Goal: Navigation & Orientation: Find specific page/section

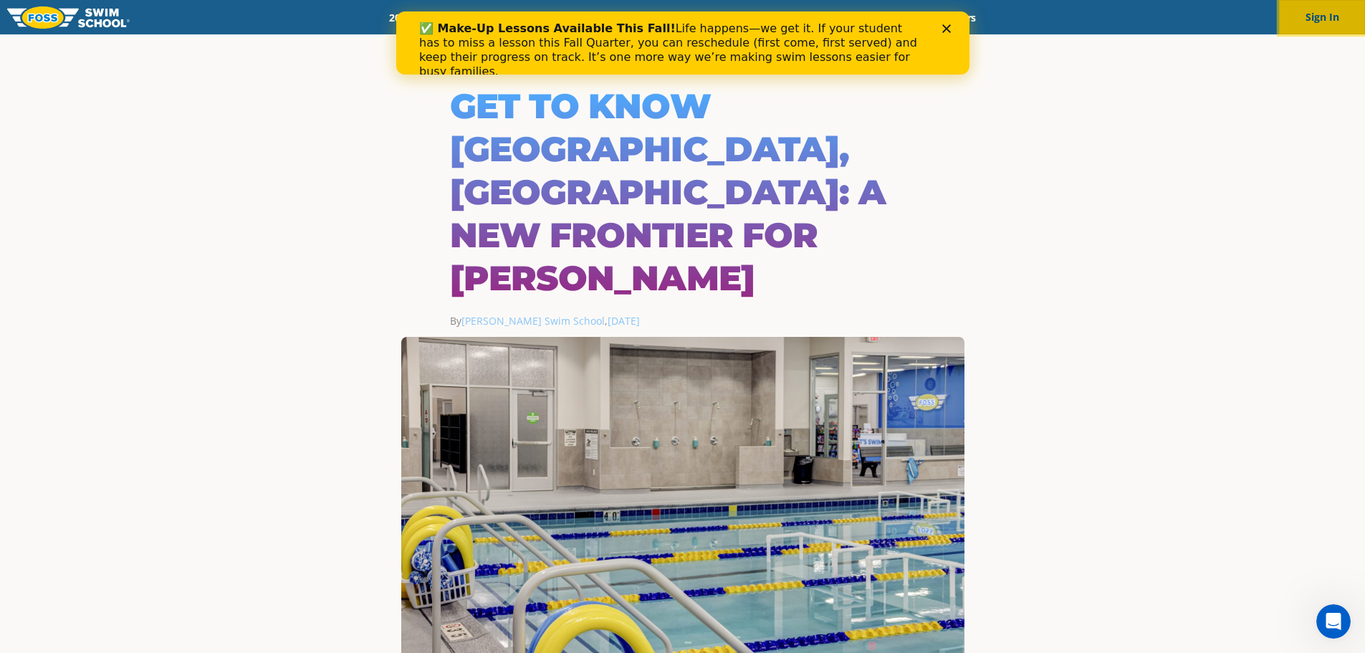
click at [1292, 13] on button "Sign In" at bounding box center [1322, 17] width 86 height 34
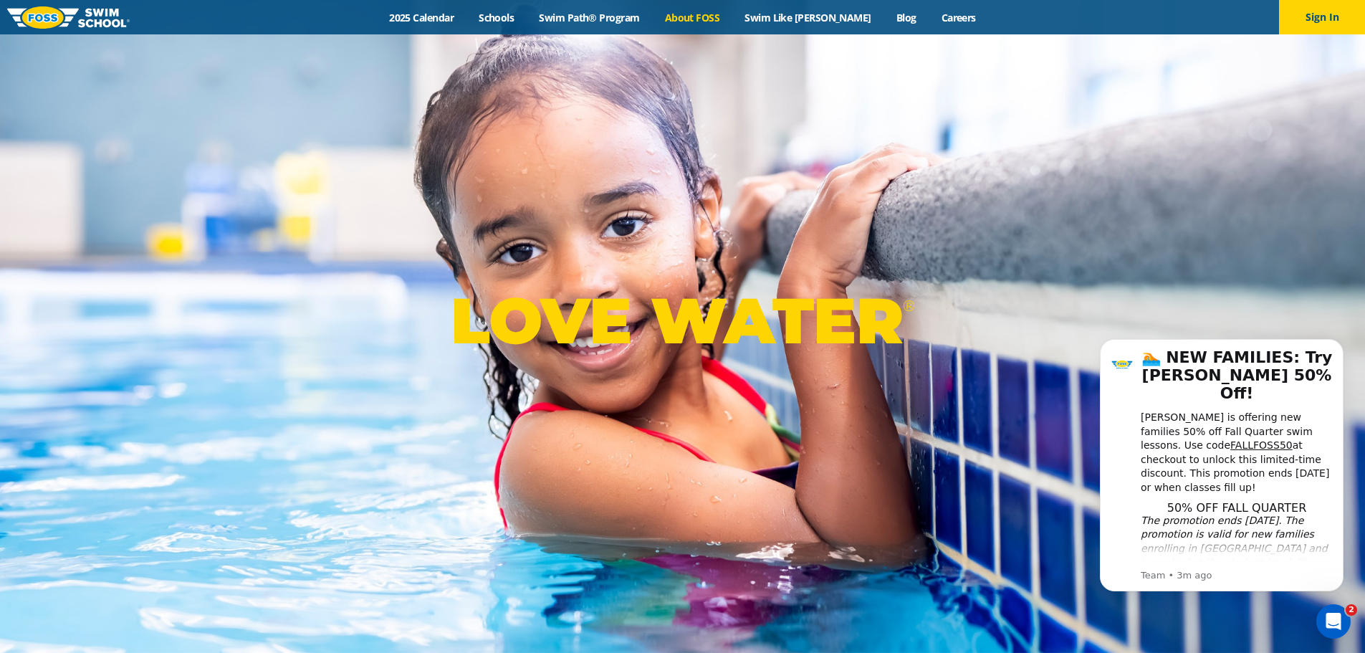
click at [714, 22] on link "About FOSS" at bounding box center [692, 18] width 80 height 14
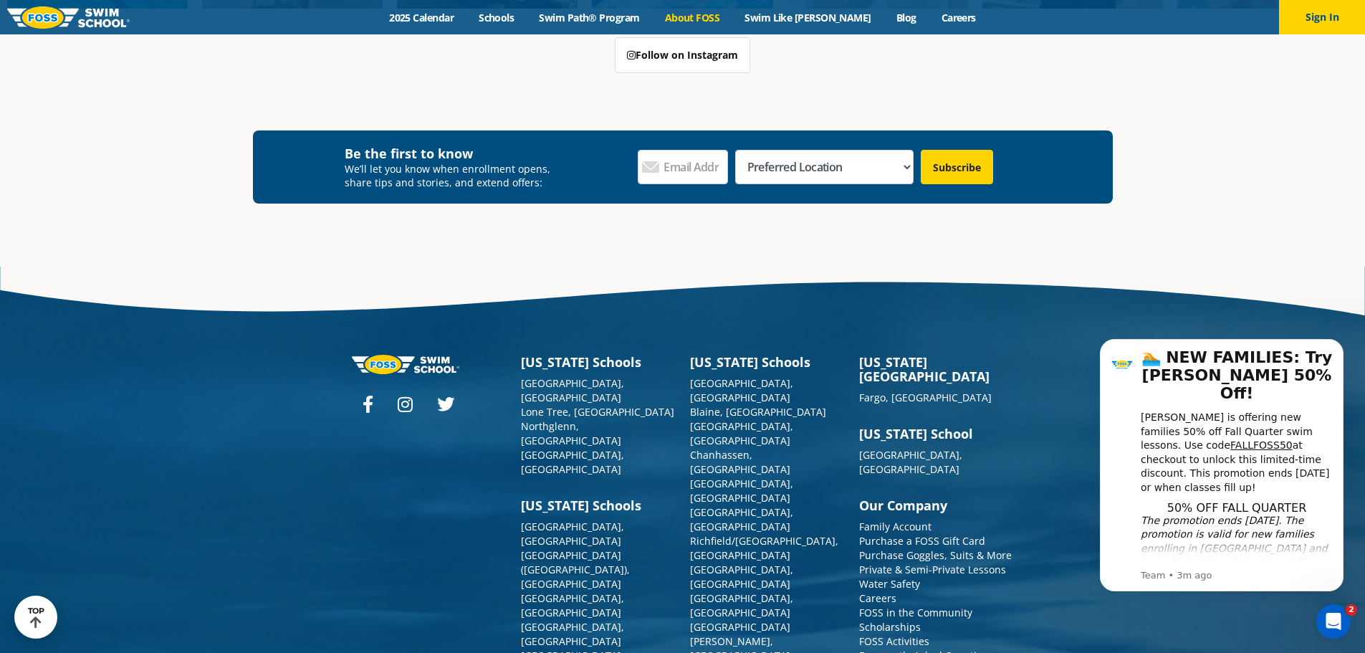
scroll to position [3848, 0]
click at [722, 376] on link "[GEOGRAPHIC_DATA], [GEOGRAPHIC_DATA]" at bounding box center [741, 390] width 103 height 28
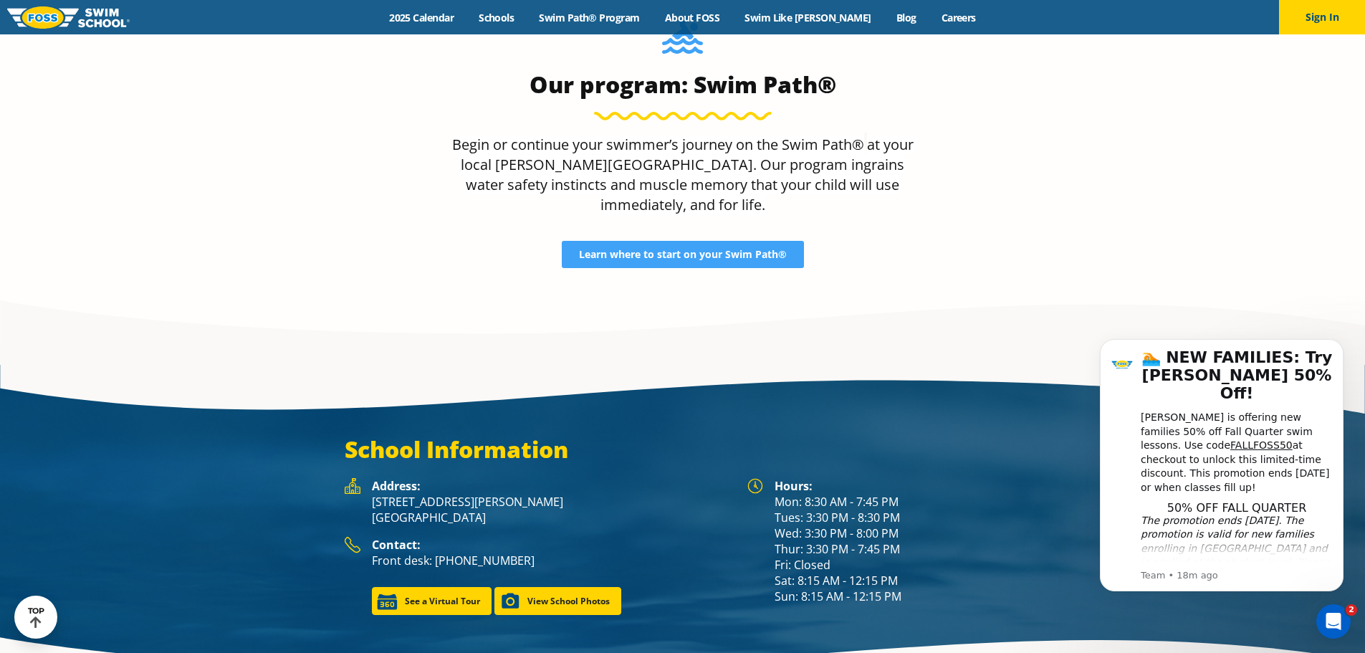
scroll to position [1847, 0]
